Goal: Transaction & Acquisition: Purchase product/service

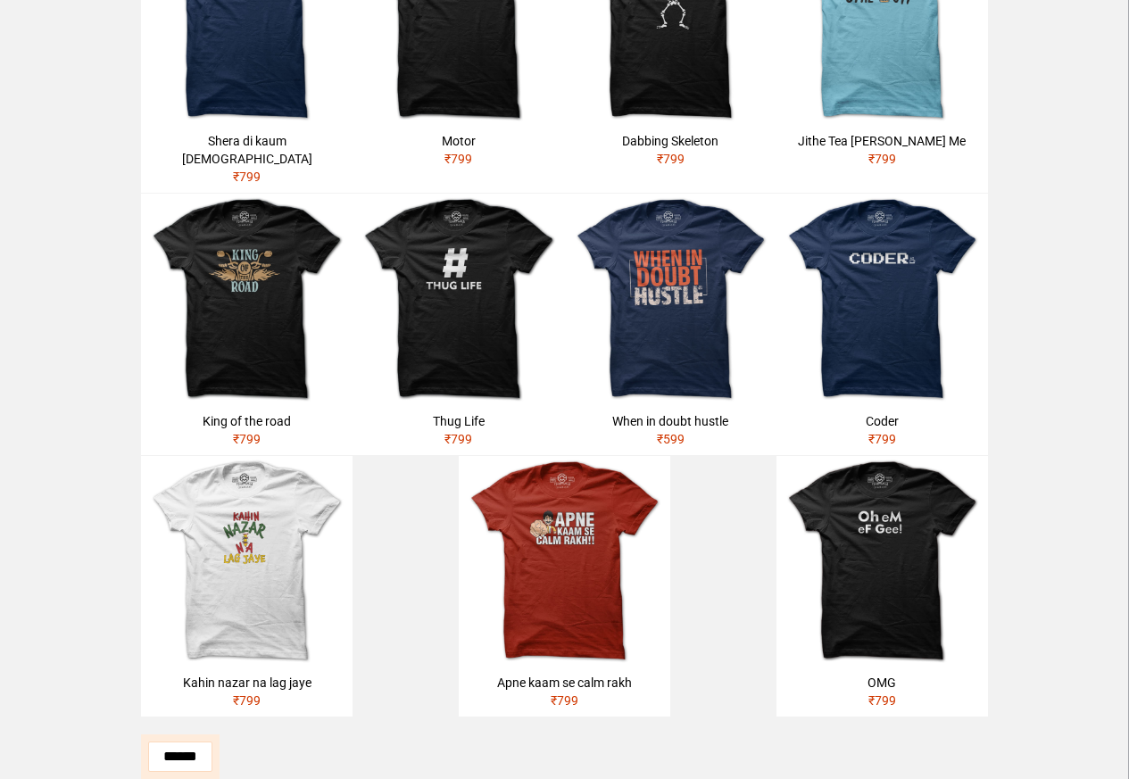
scroll to position [493, 0]
click at [501, 588] on img at bounding box center [564, 561] width 211 height 211
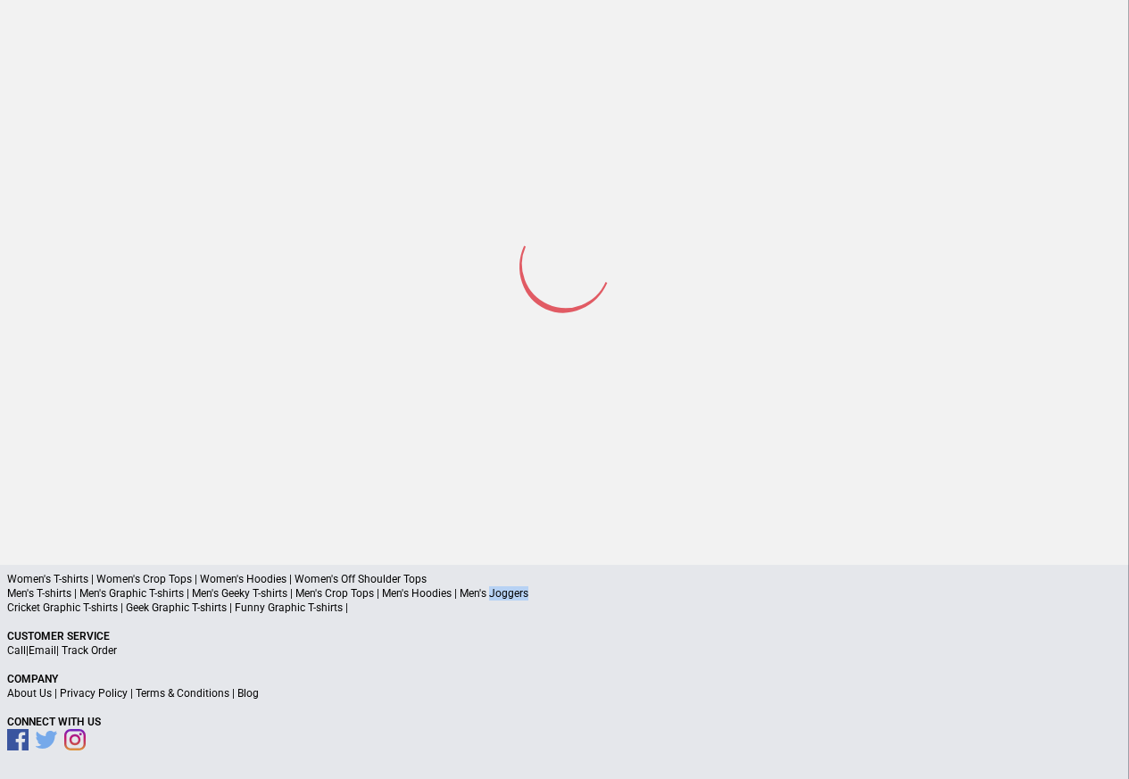
scroll to position [85, 0]
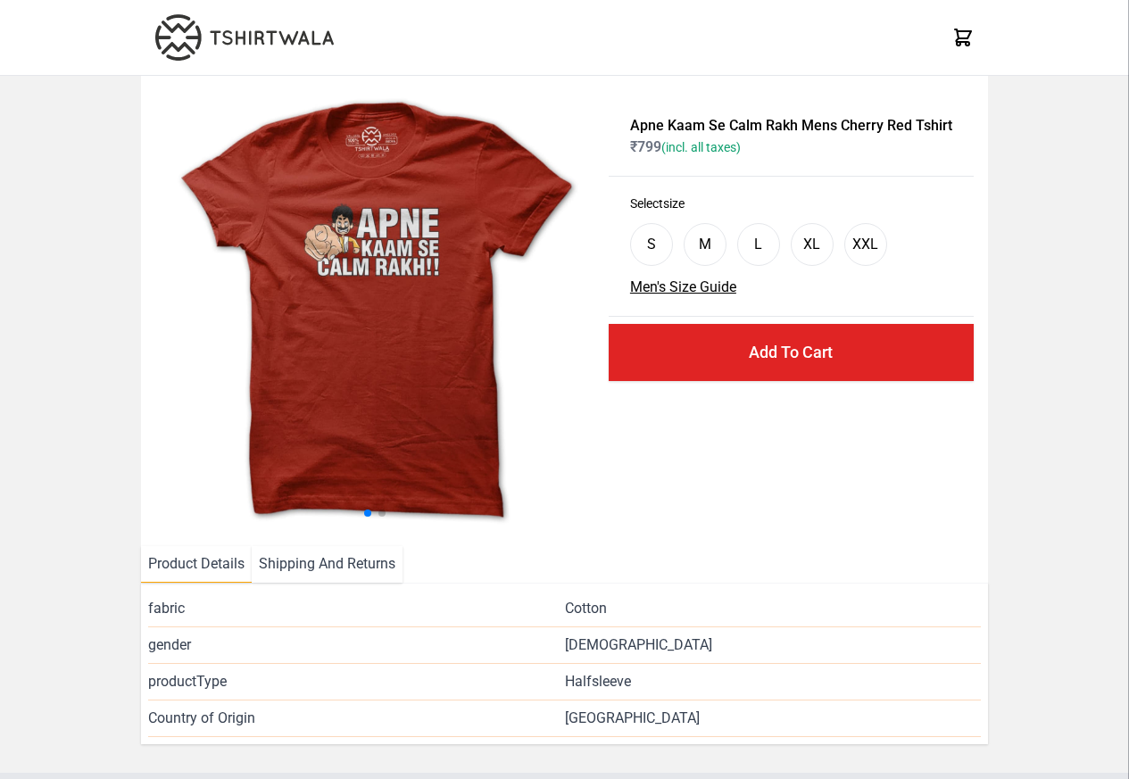
click at [519, 587] on div "fabric Cotton gender Male productType Halfsleeve Country of Origin India" at bounding box center [564, 664] width 847 height 162
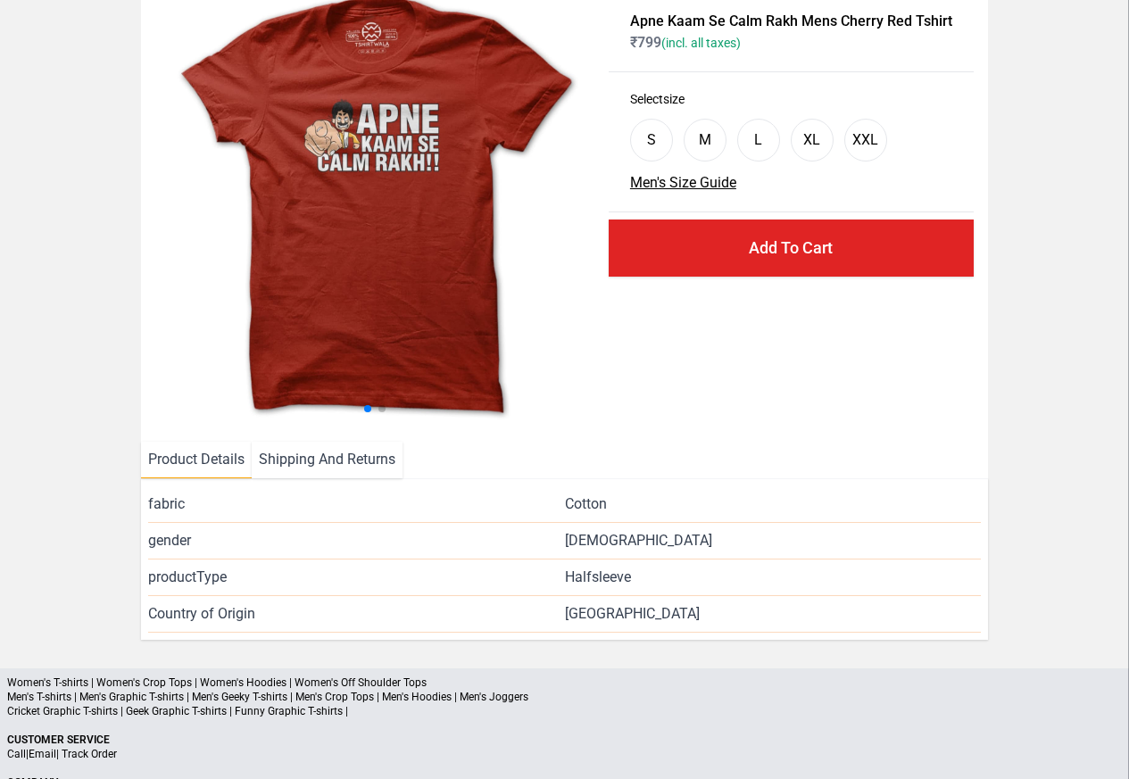
scroll to position [208, 0]
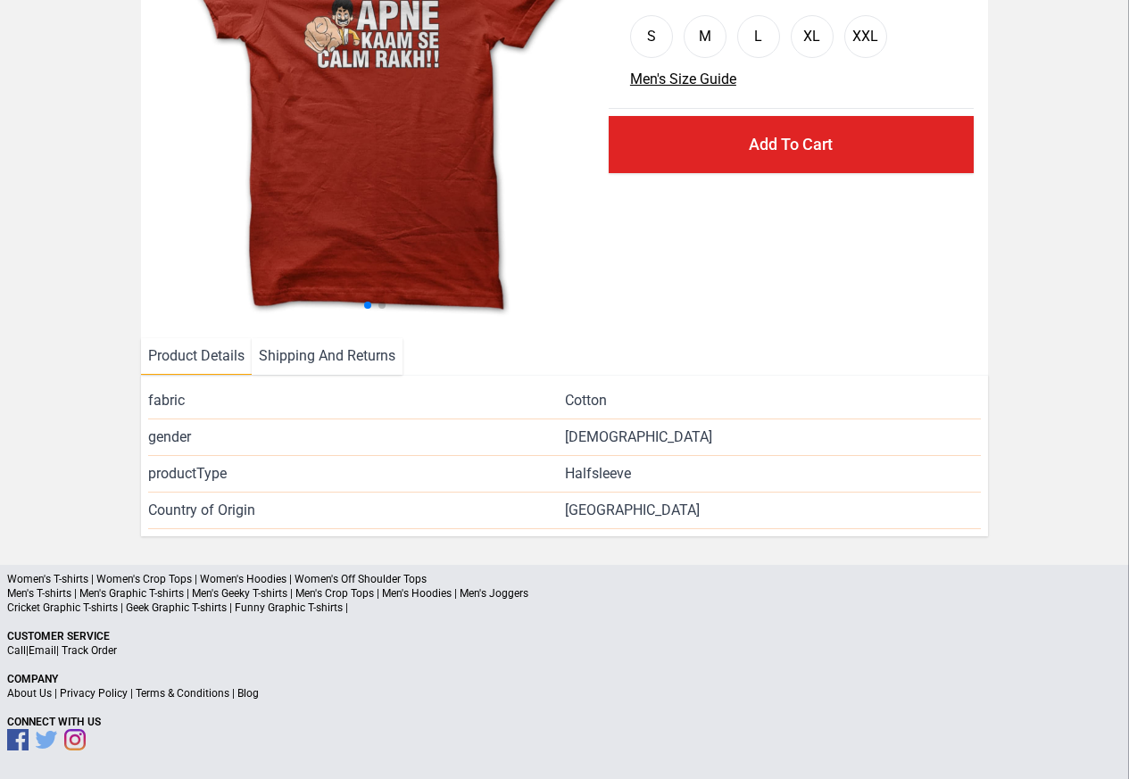
click at [61, 598] on p "Men's T-shirts | Men's Graphic T-shirts | Men's Geeky T-shirts | Men's Crop Top…" at bounding box center [564, 593] width 1115 height 14
click at [67, 580] on p "Women's T-shirts | Women's Crop Tops | Women's Hoodies | Women's Off Shoulder T…" at bounding box center [564, 579] width 1115 height 14
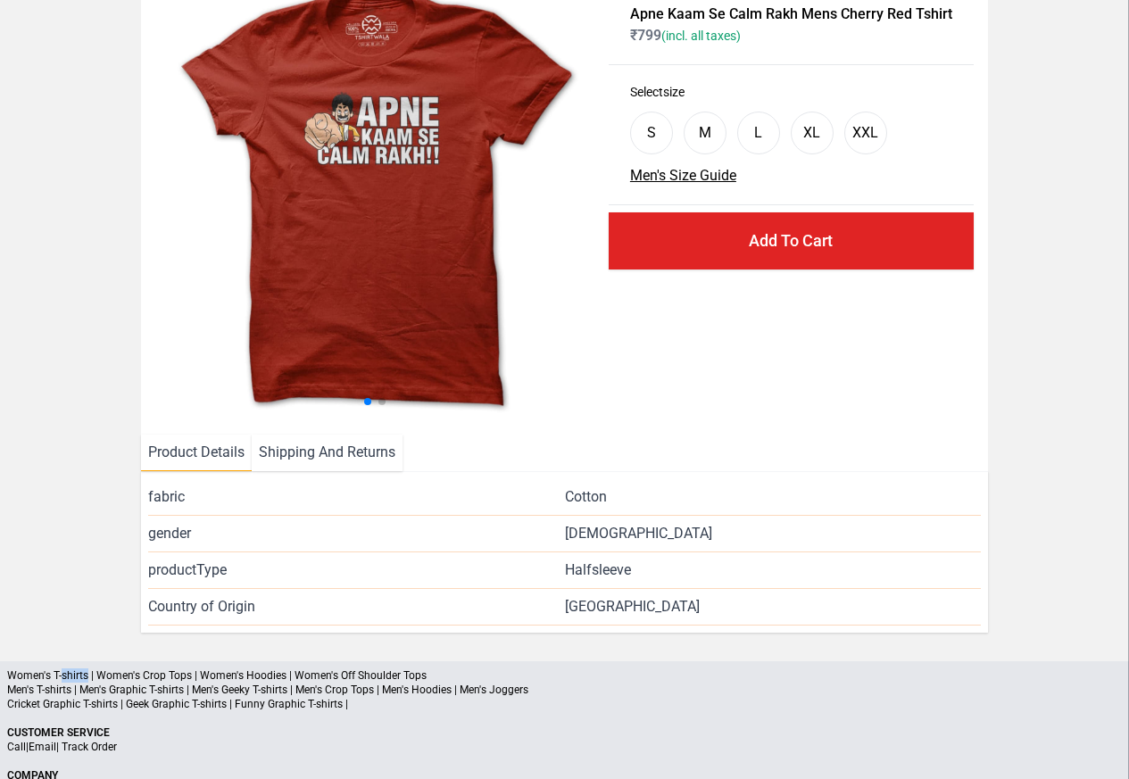
scroll to position [0, 0]
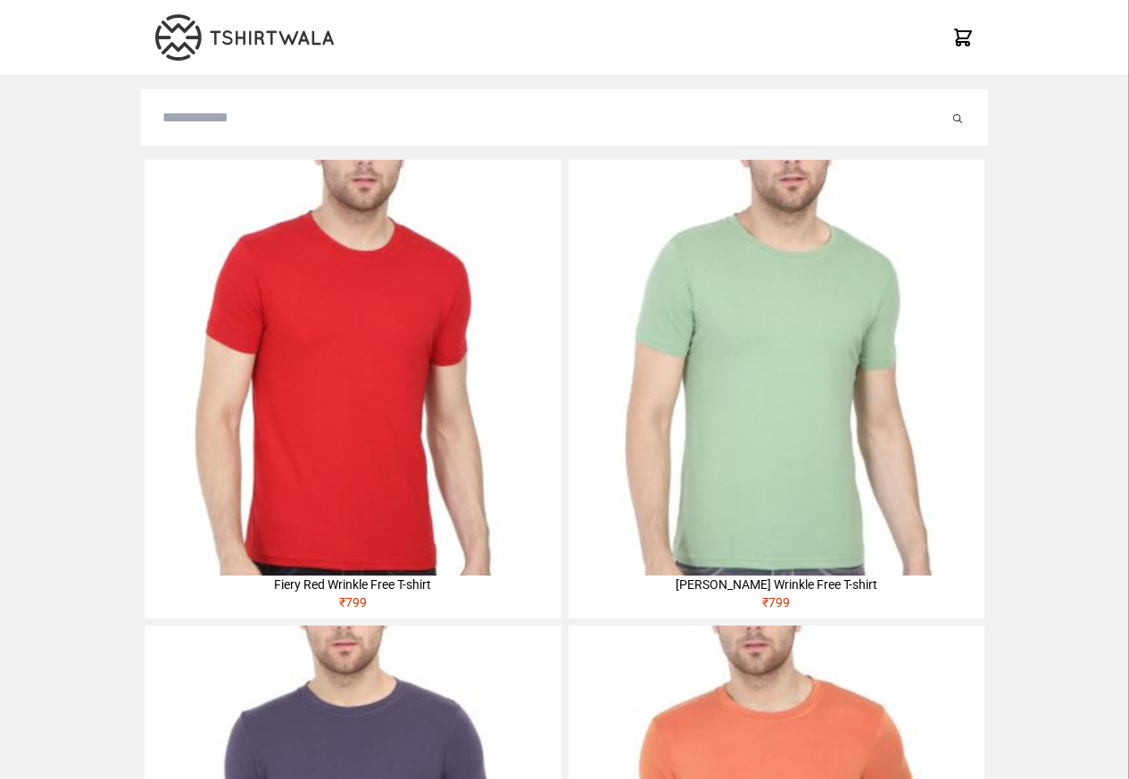
click at [198, 267] on img at bounding box center [353, 368] width 416 height 416
click at [192, 120] on input "search" at bounding box center [555, 117] width 786 height 21
paste input "**********"
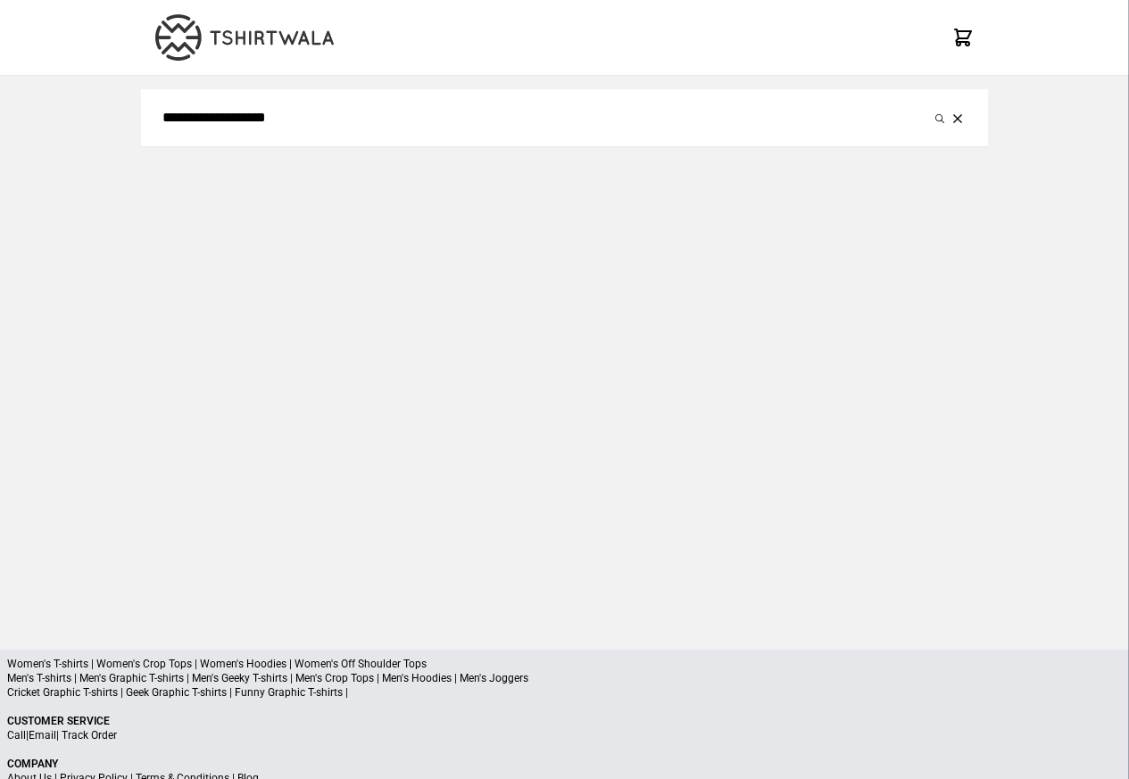
type input "**********"
click at [931, 107] on button "submit" at bounding box center [940, 117] width 18 height 21
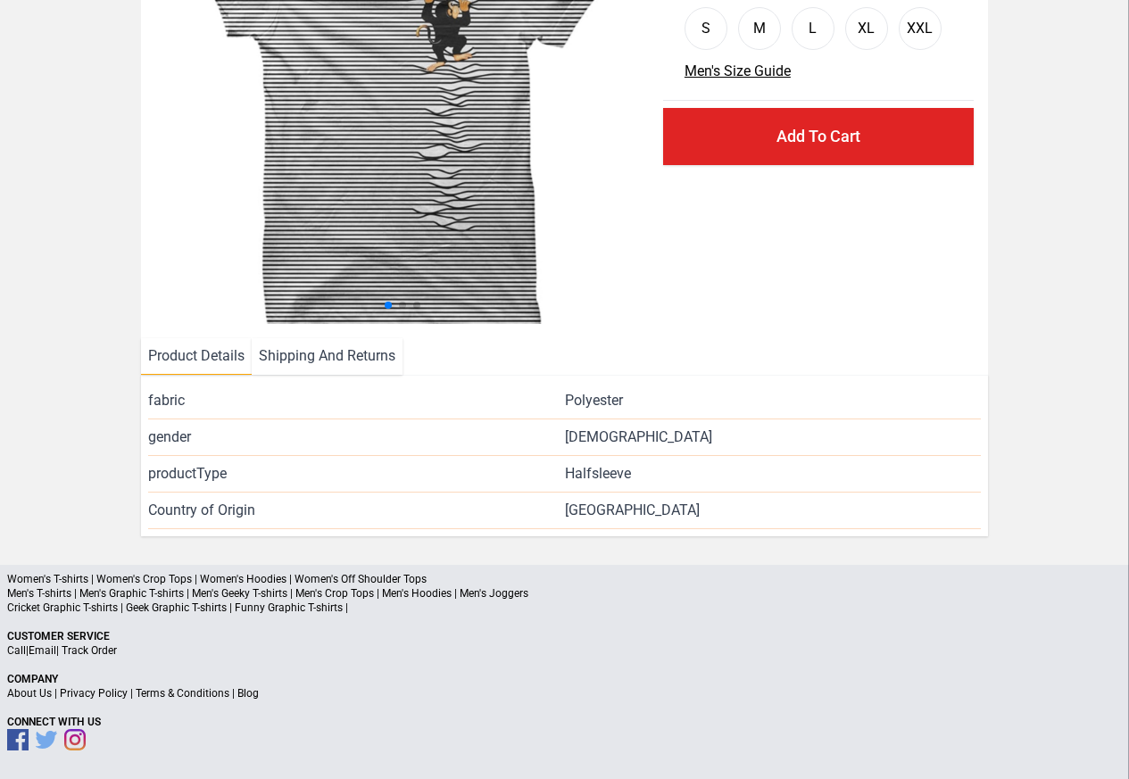
scroll to position [216, 0]
